Goal: Task Accomplishment & Management: Understand process/instructions

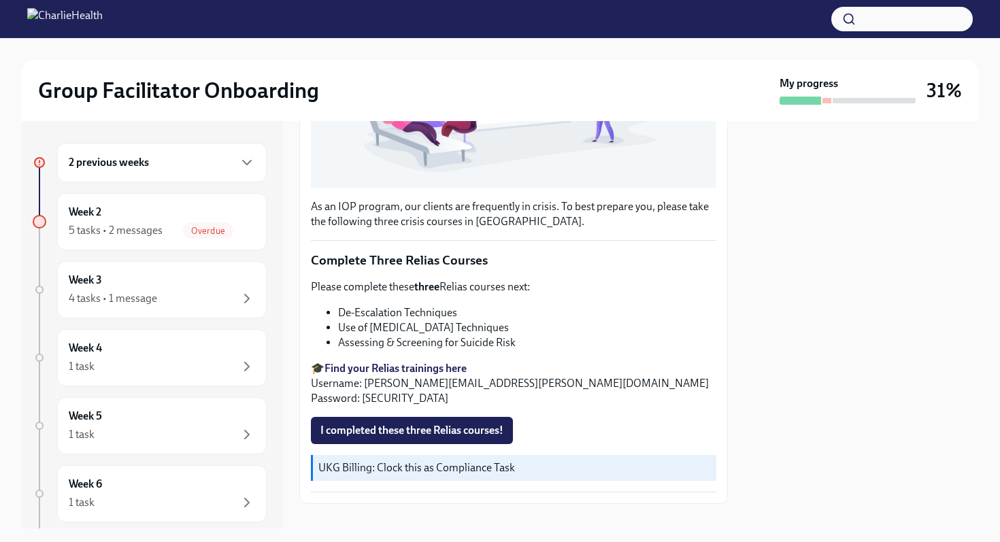
scroll to position [401, 0]
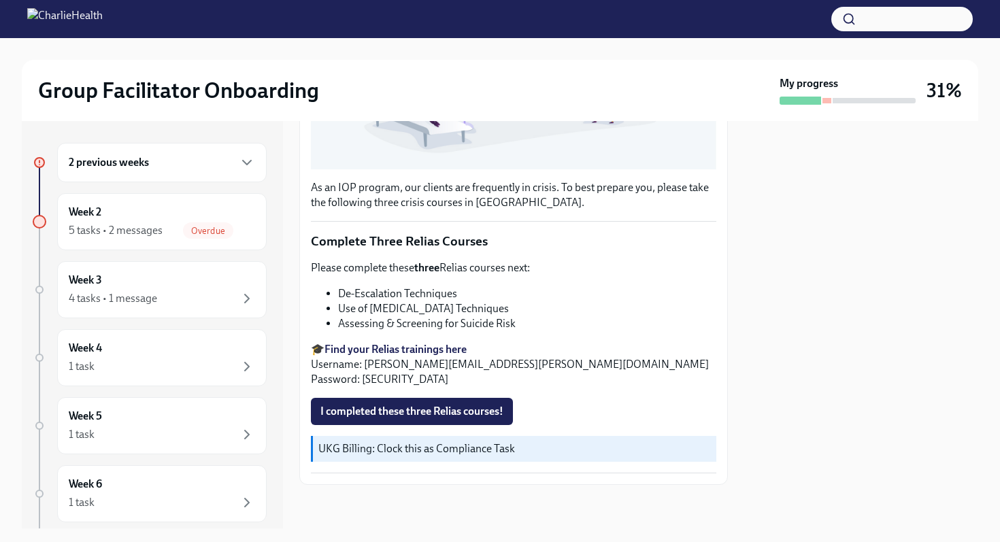
click at [409, 346] on strong "Find your Relias trainings here" at bounding box center [395, 349] width 142 height 13
click at [418, 407] on span "I completed these three Relias courses!" at bounding box center [411, 412] width 183 height 14
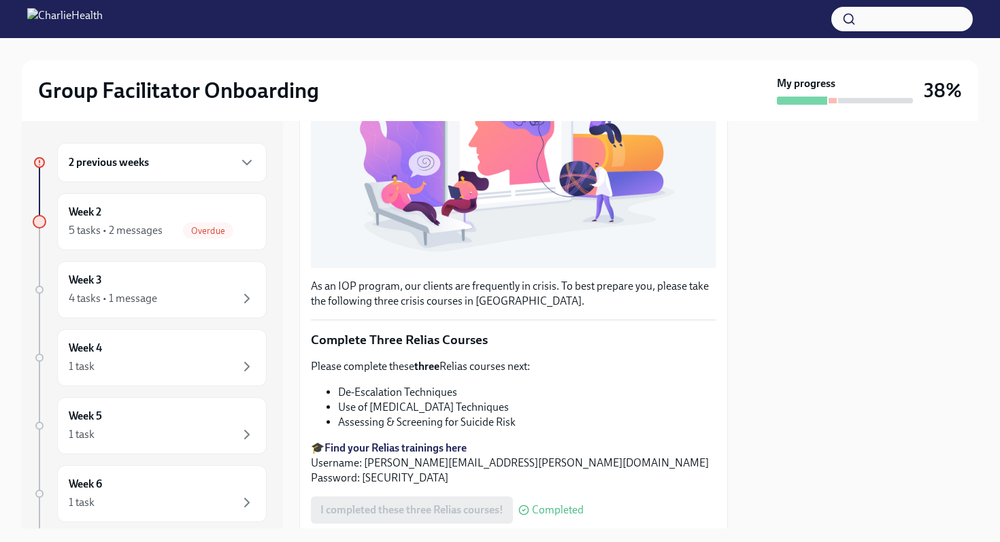
scroll to position [0, 0]
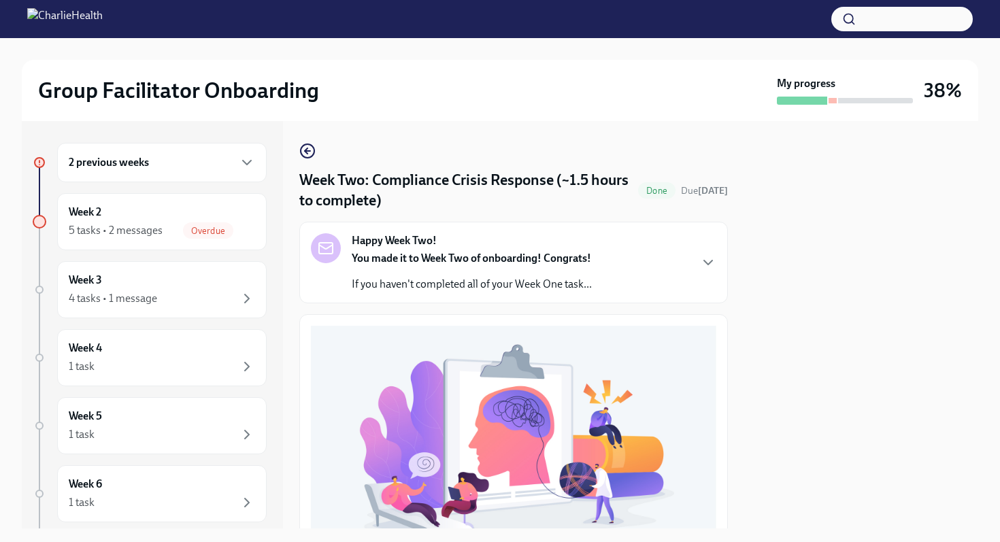
click at [620, 256] on div "Happy Week Two! You made it to Week Two of onboarding! Congrats! If you haven't…" at bounding box center [513, 262] width 405 height 58
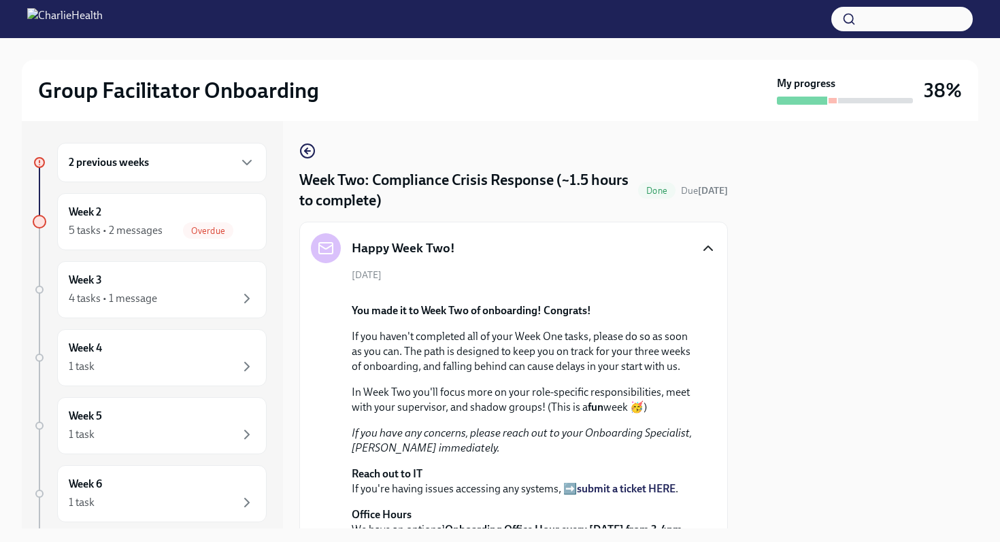
click at [710, 246] on icon "button" at bounding box center [708, 248] width 16 height 16
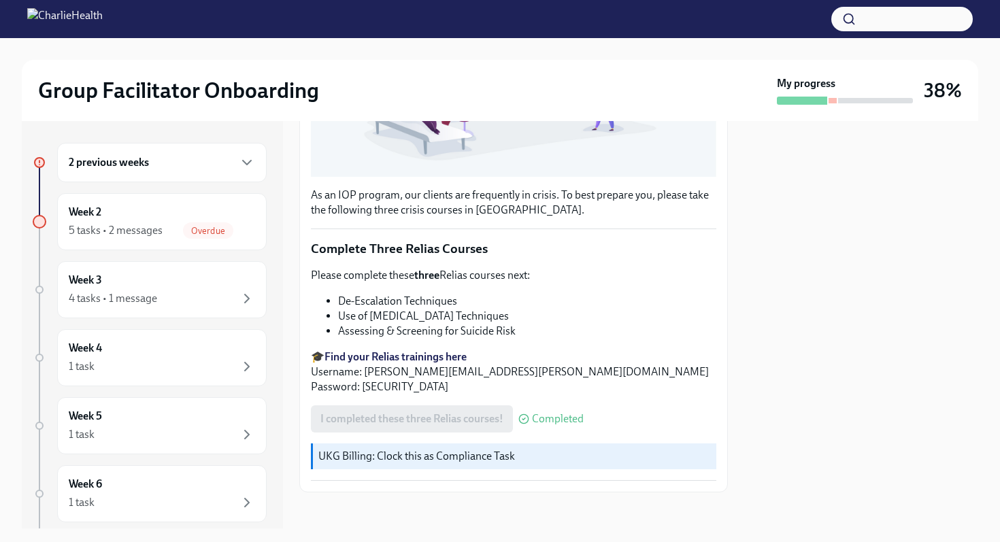
scroll to position [401, 0]
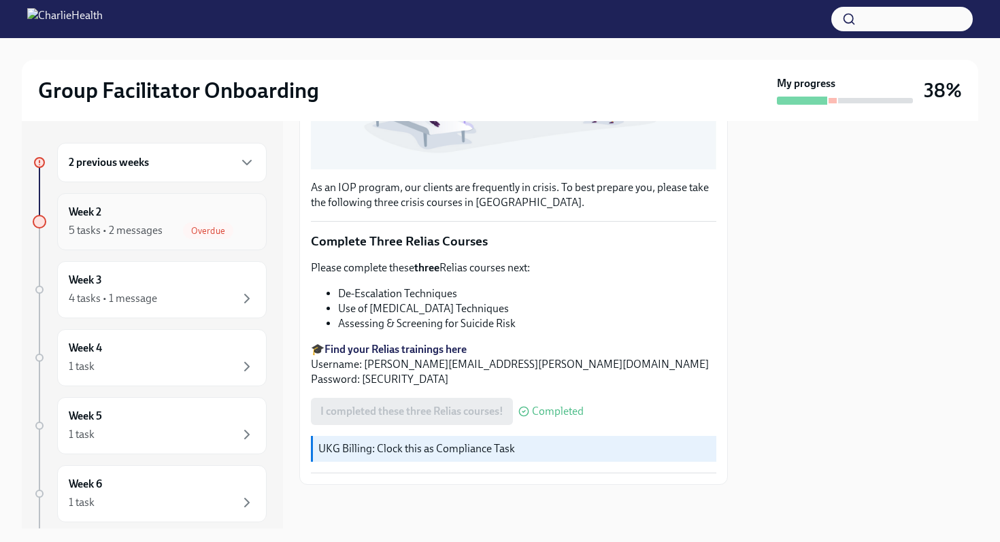
click at [153, 222] on div "5 tasks • 2 messages Overdue" at bounding box center [162, 230] width 186 height 16
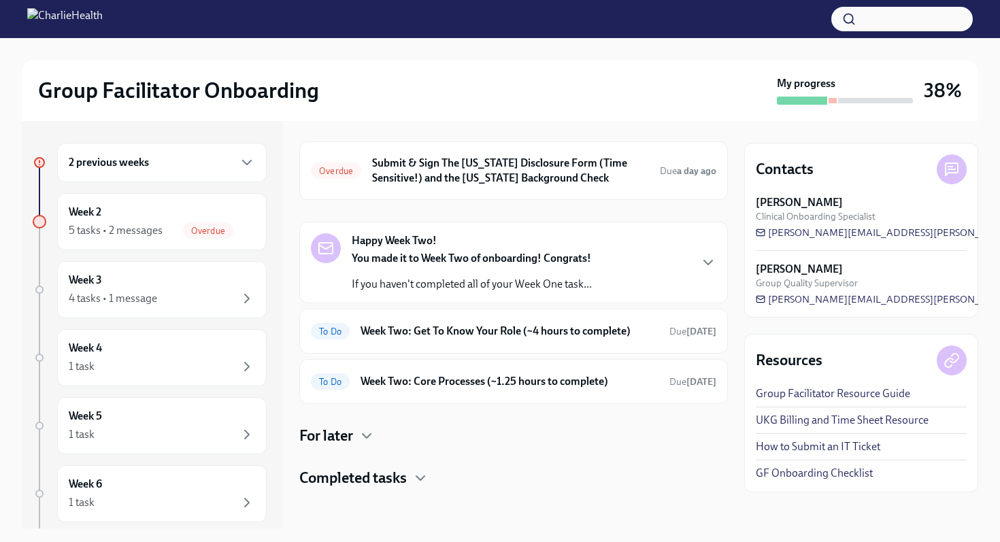
scroll to position [46, 0]
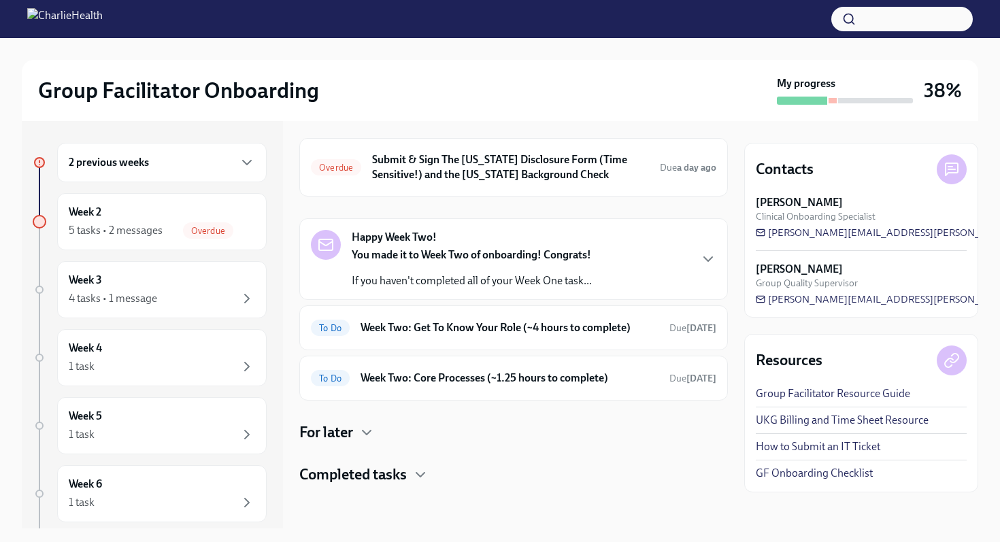
click at [412, 471] on div "Completed tasks" at bounding box center [513, 475] width 428 height 20
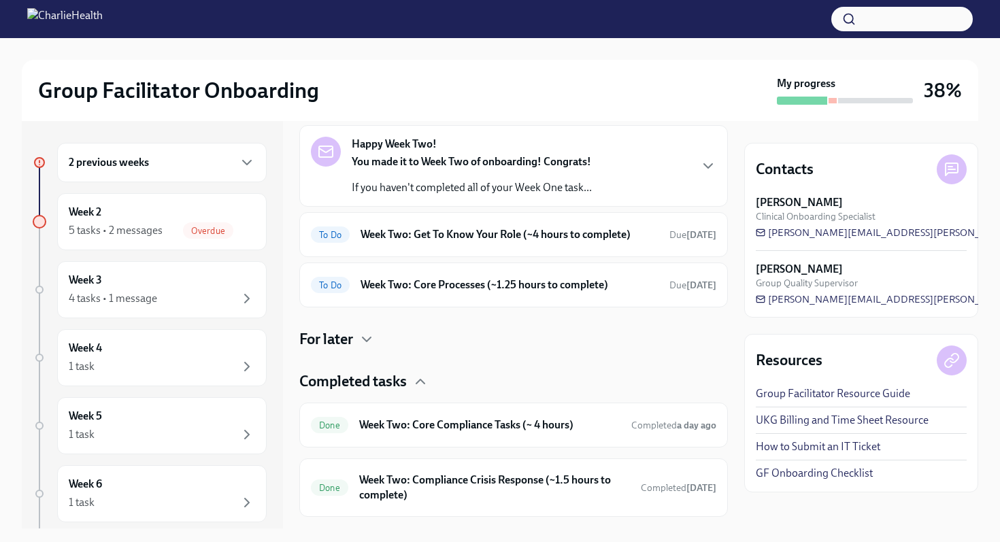
scroll to position [171, 0]
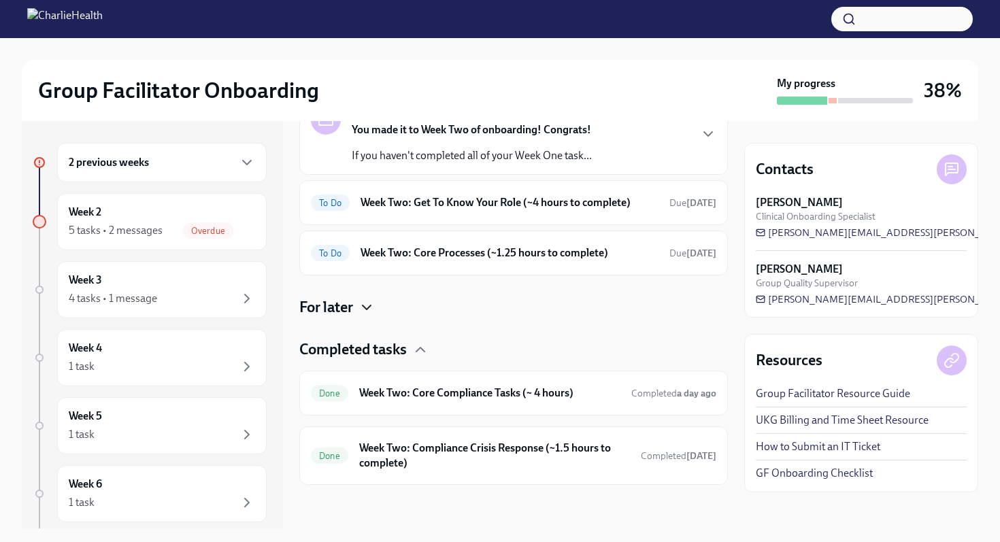
click at [368, 302] on icon "button" at bounding box center [366, 307] width 16 height 16
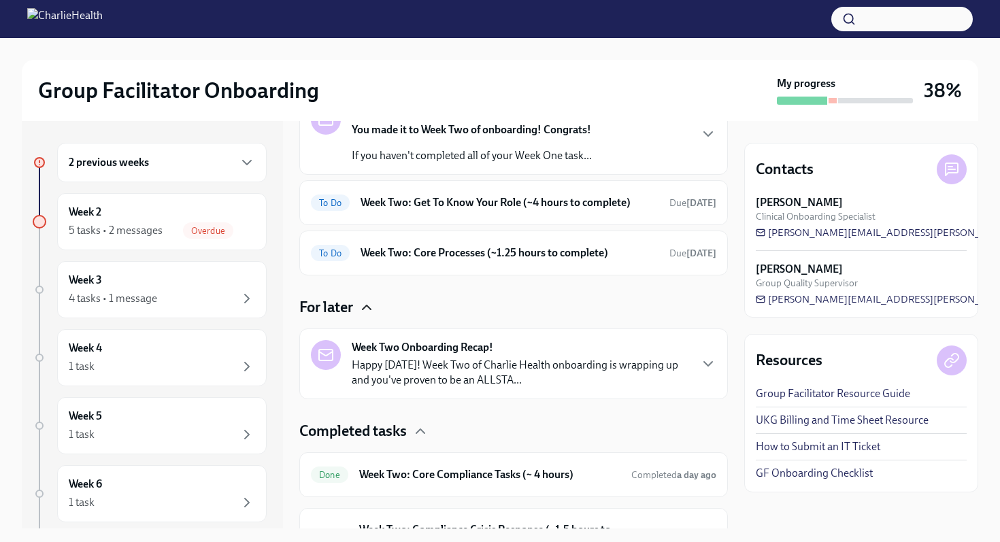
scroll to position [252, 0]
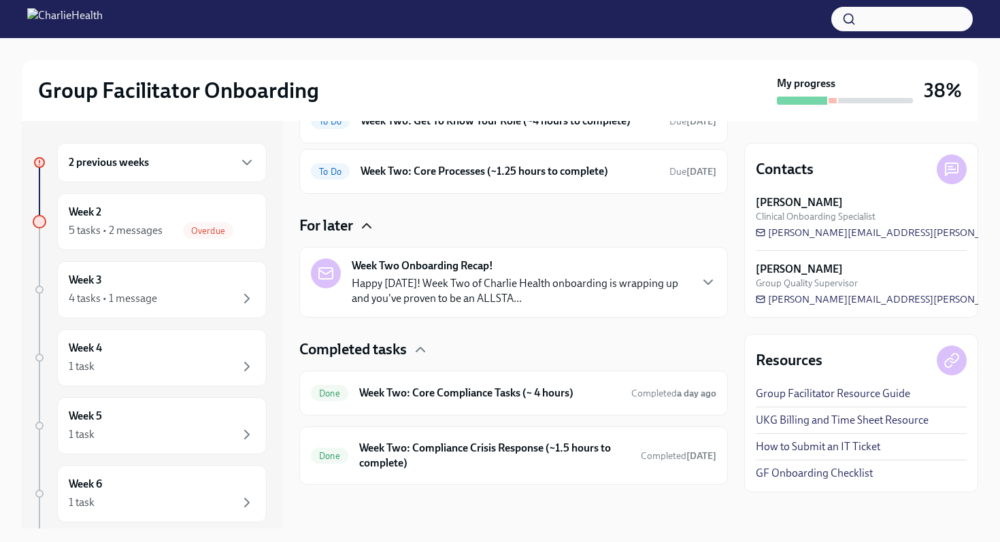
click at [455, 274] on div "Week Two Onboarding Recap! Happy [DATE]! Week Two of Charlie Health onboarding …" at bounding box center [520, 282] width 337 height 48
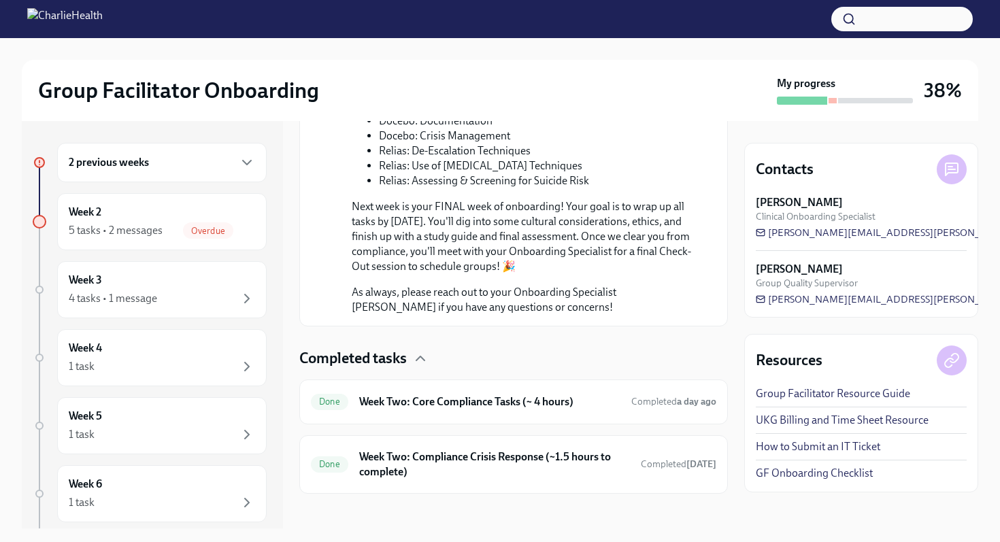
scroll to position [870, 0]
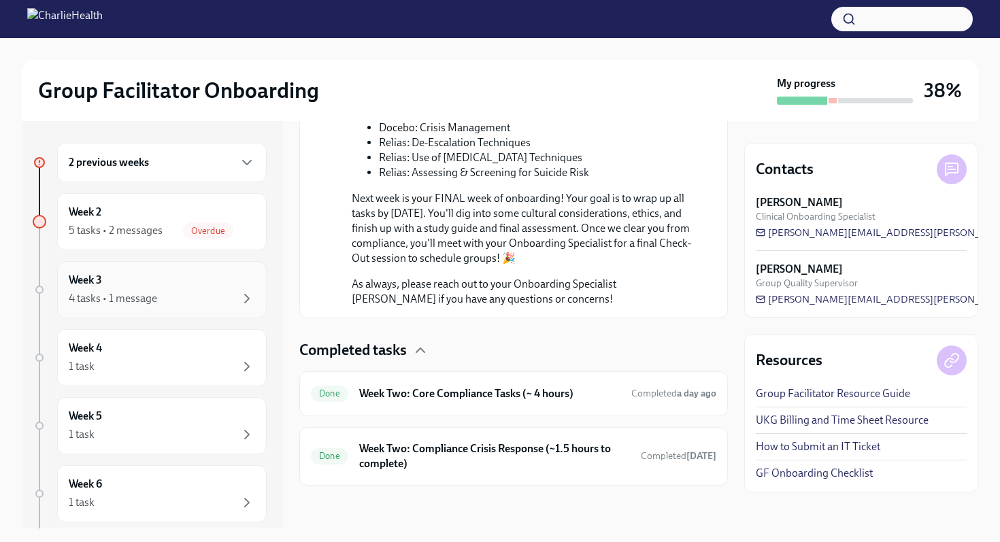
click at [116, 282] on div "Week 3 4 tasks • 1 message" at bounding box center [162, 290] width 186 height 34
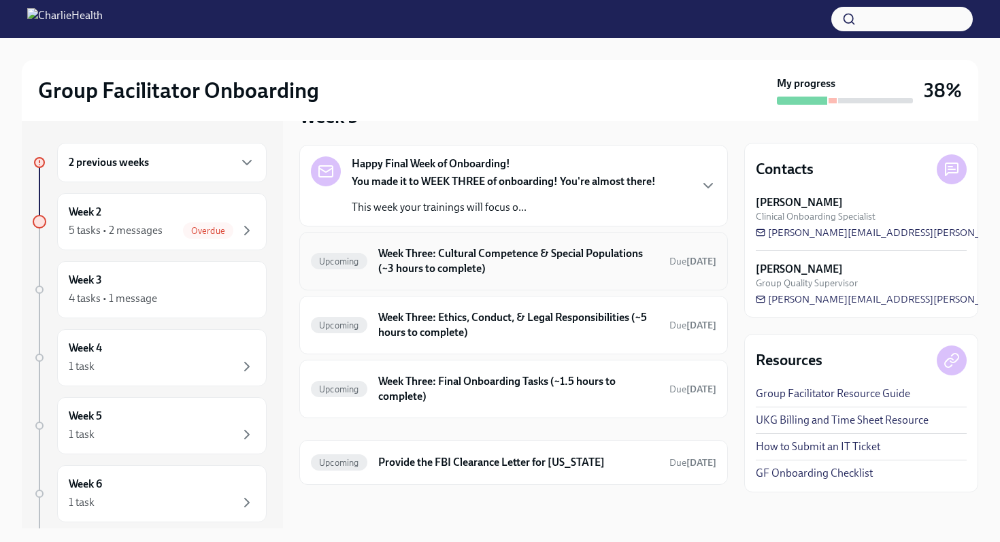
click at [498, 270] on h6 "Week Three: Cultural Competence & Special Populations (~3 hours to complete)" at bounding box center [518, 261] width 280 height 30
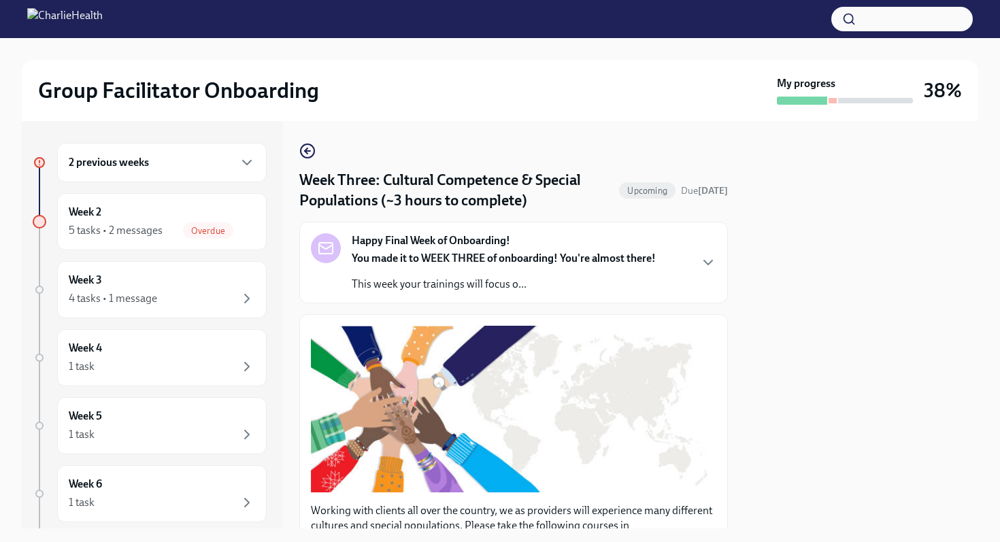
click at [496, 266] on p "You made it to WEEK THREE of onboarding! You're almost there!" at bounding box center [504, 258] width 304 height 15
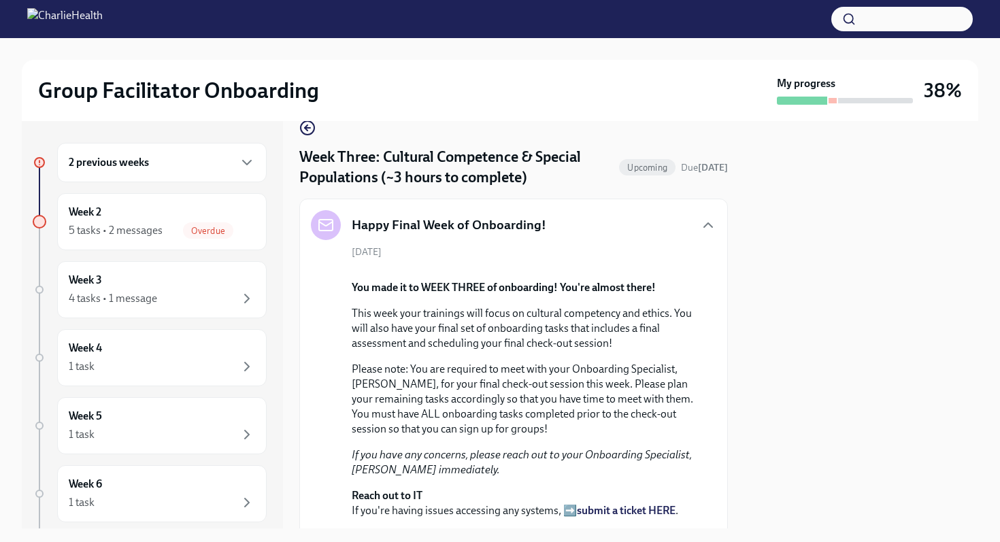
scroll to position [24, 0]
